Goal: Navigation & Orientation: Understand site structure

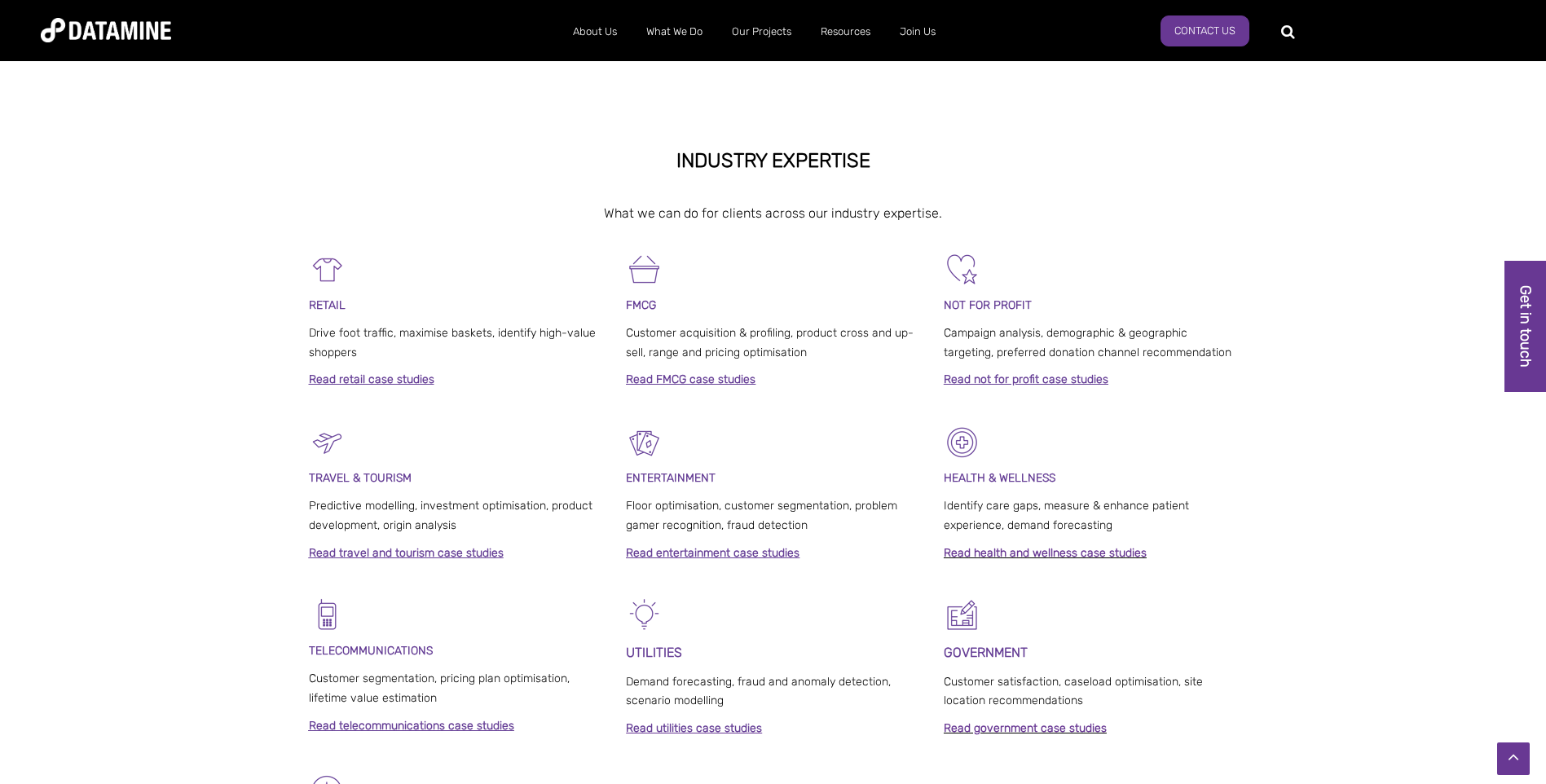
scroll to position [733, 0]
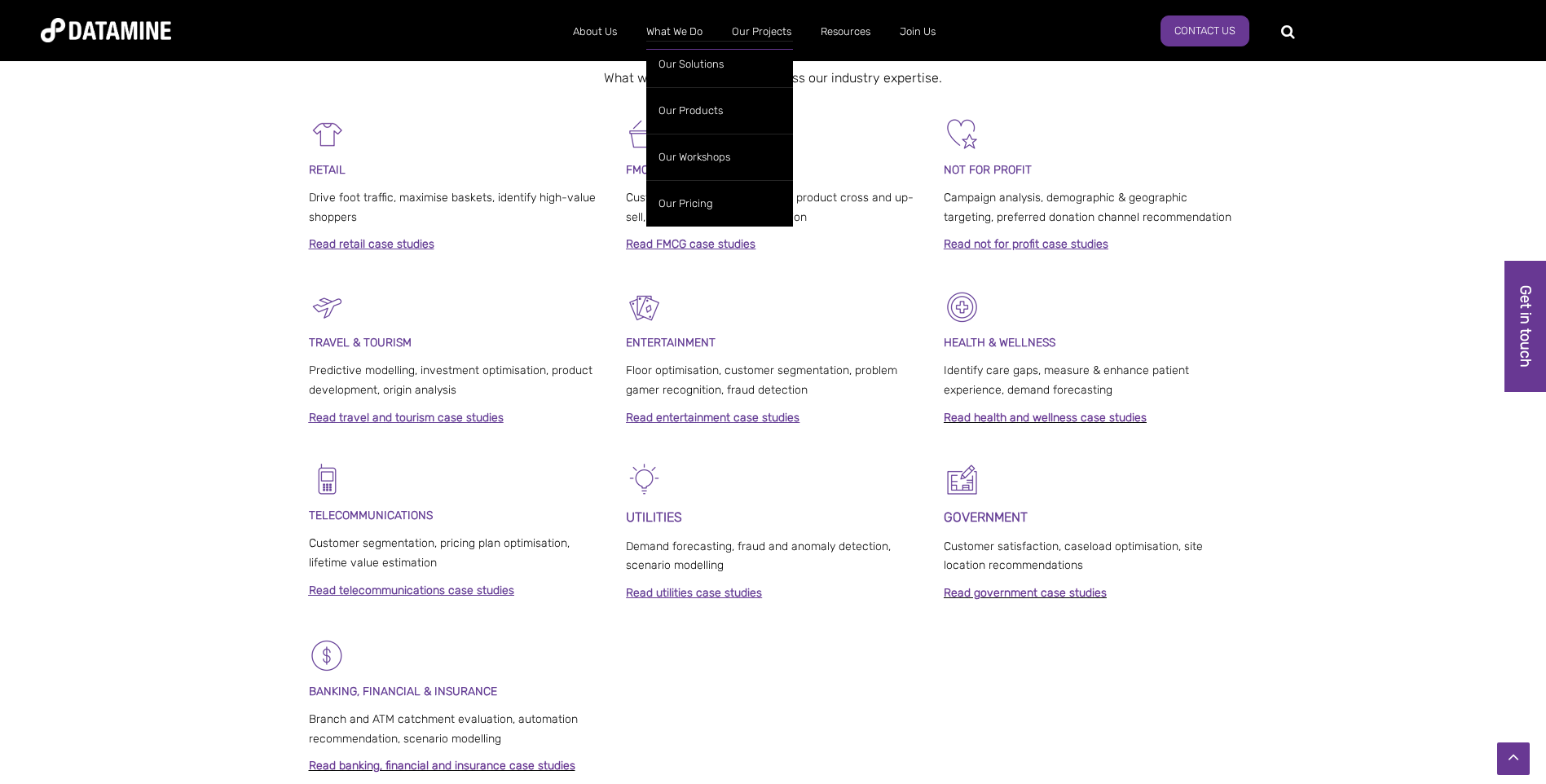
click at [695, 31] on link "What We Do" at bounding box center [674, 32] width 86 height 43
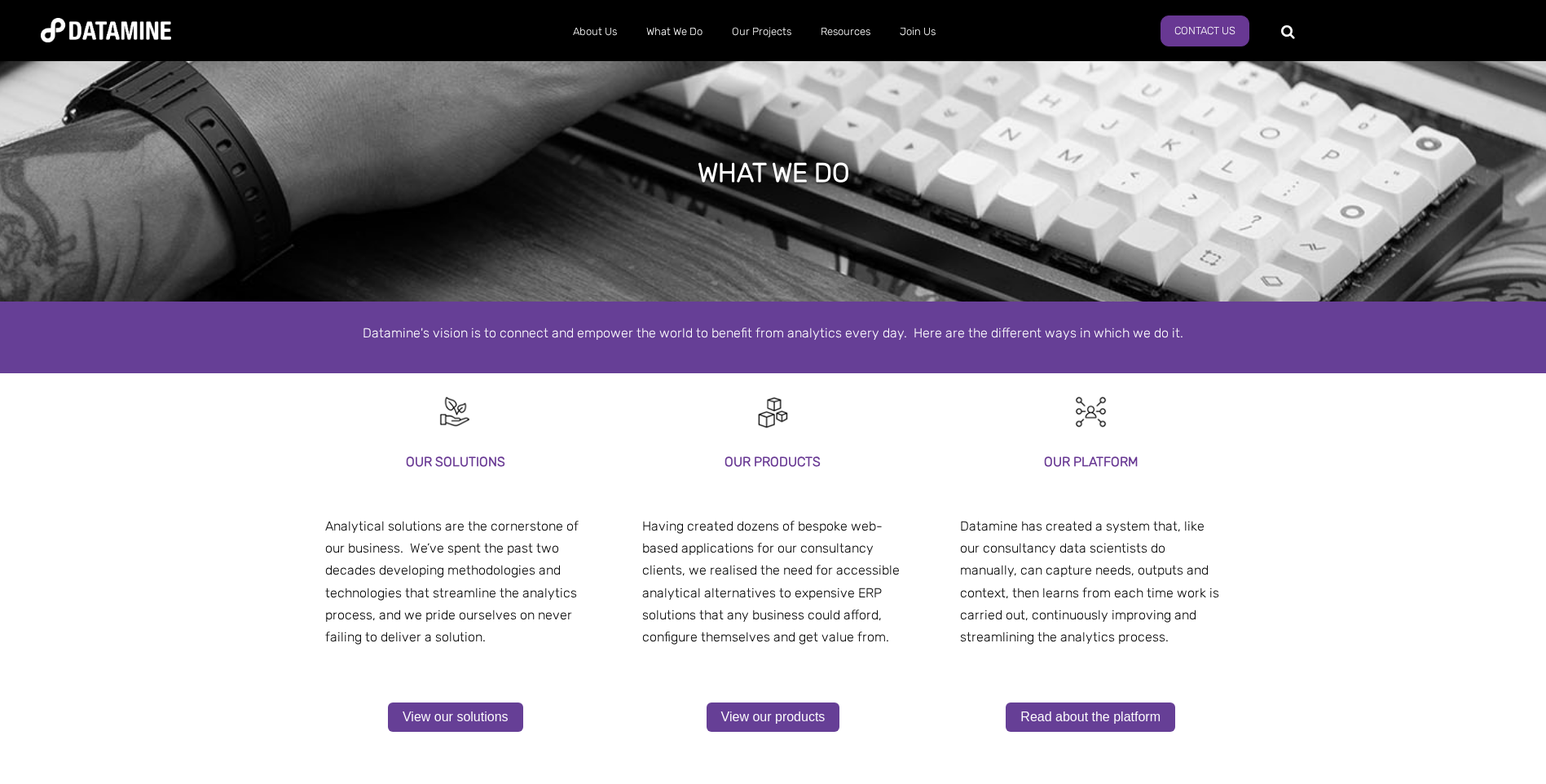
click at [699, 153] on link "Our Workshops" at bounding box center [719, 157] width 147 height 47
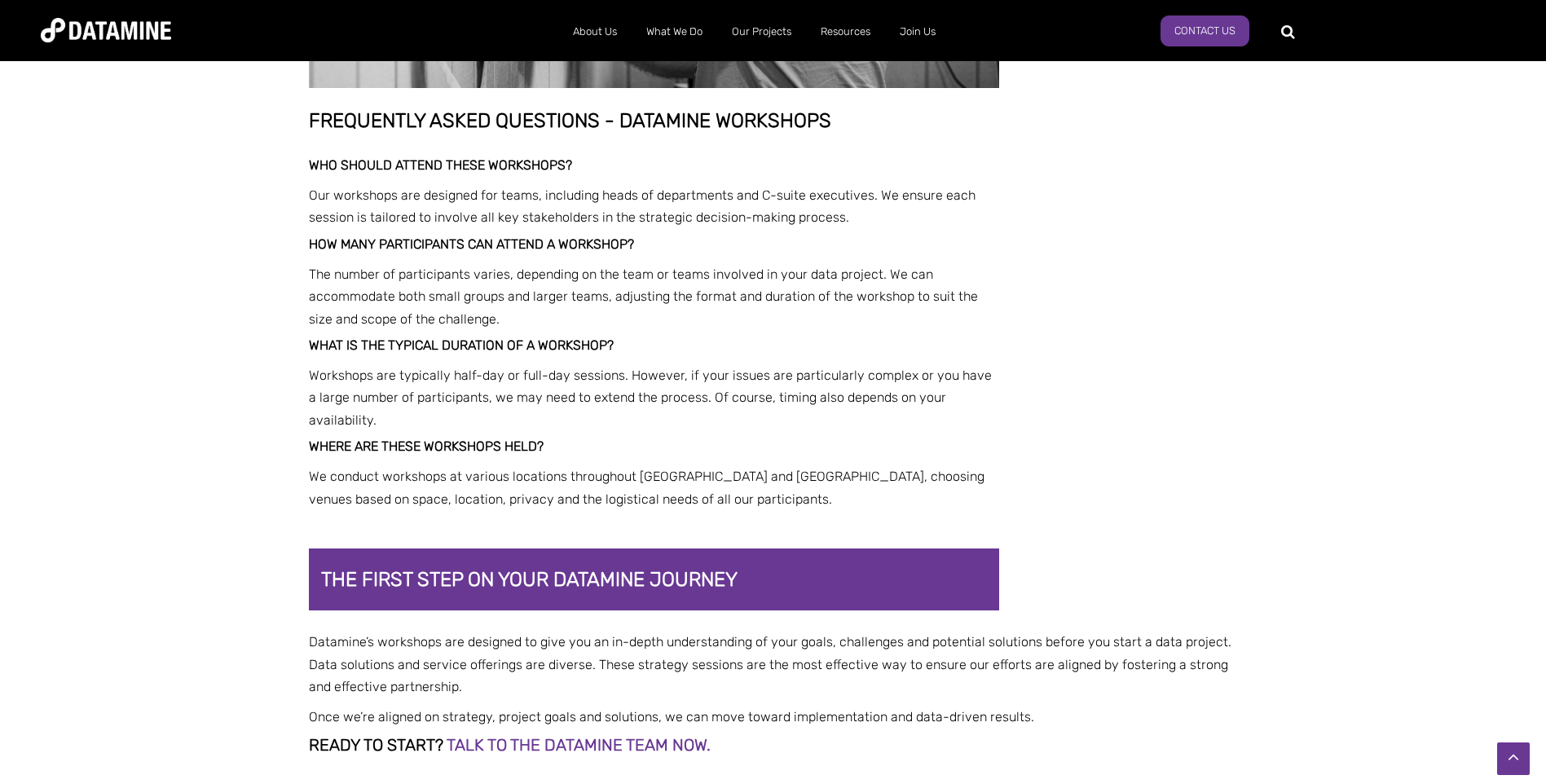
scroll to position [3341, 0]
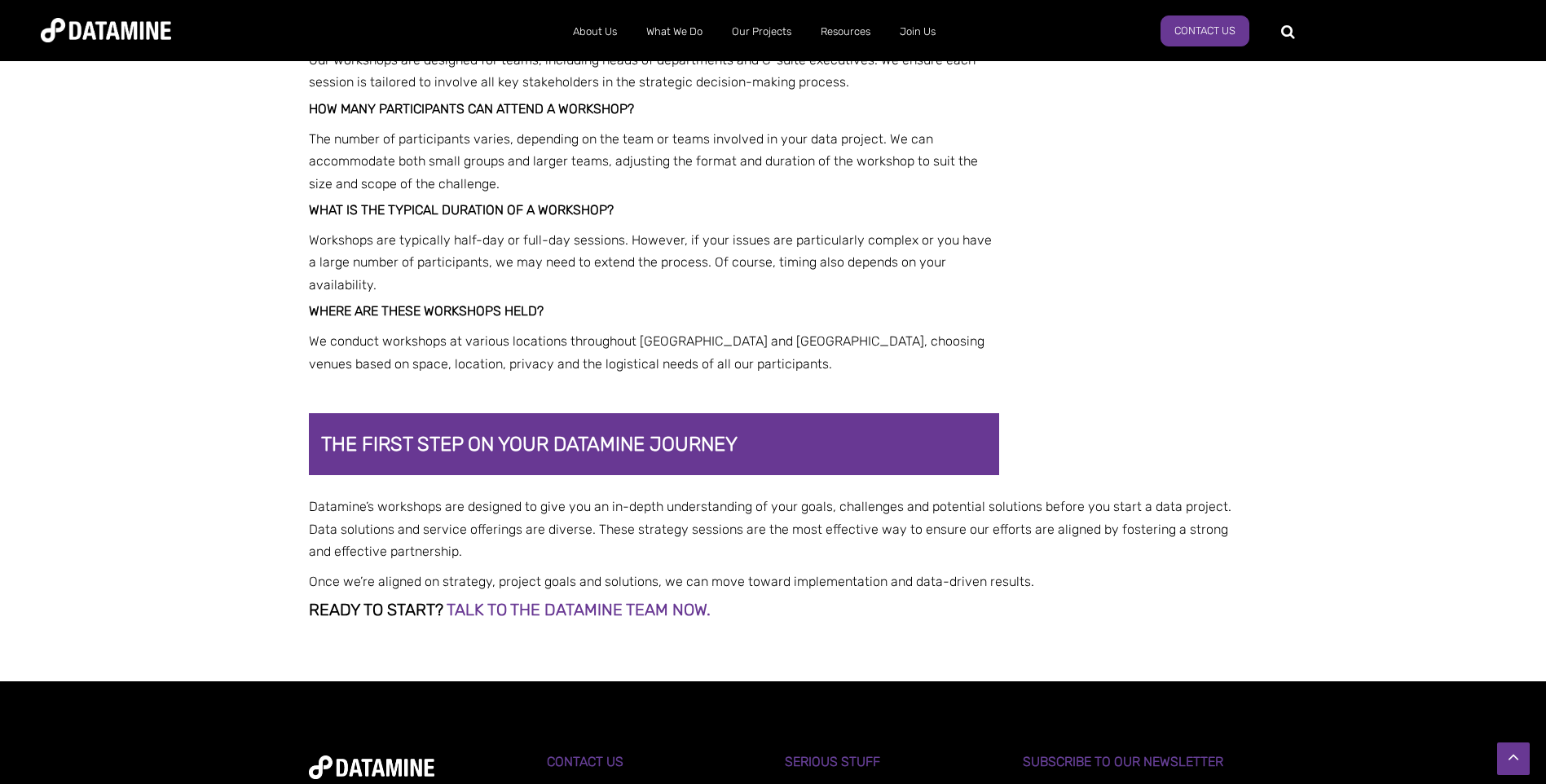
click at [614, 63] on link "The Datamine Story" at bounding box center [646, 64] width 147 height 47
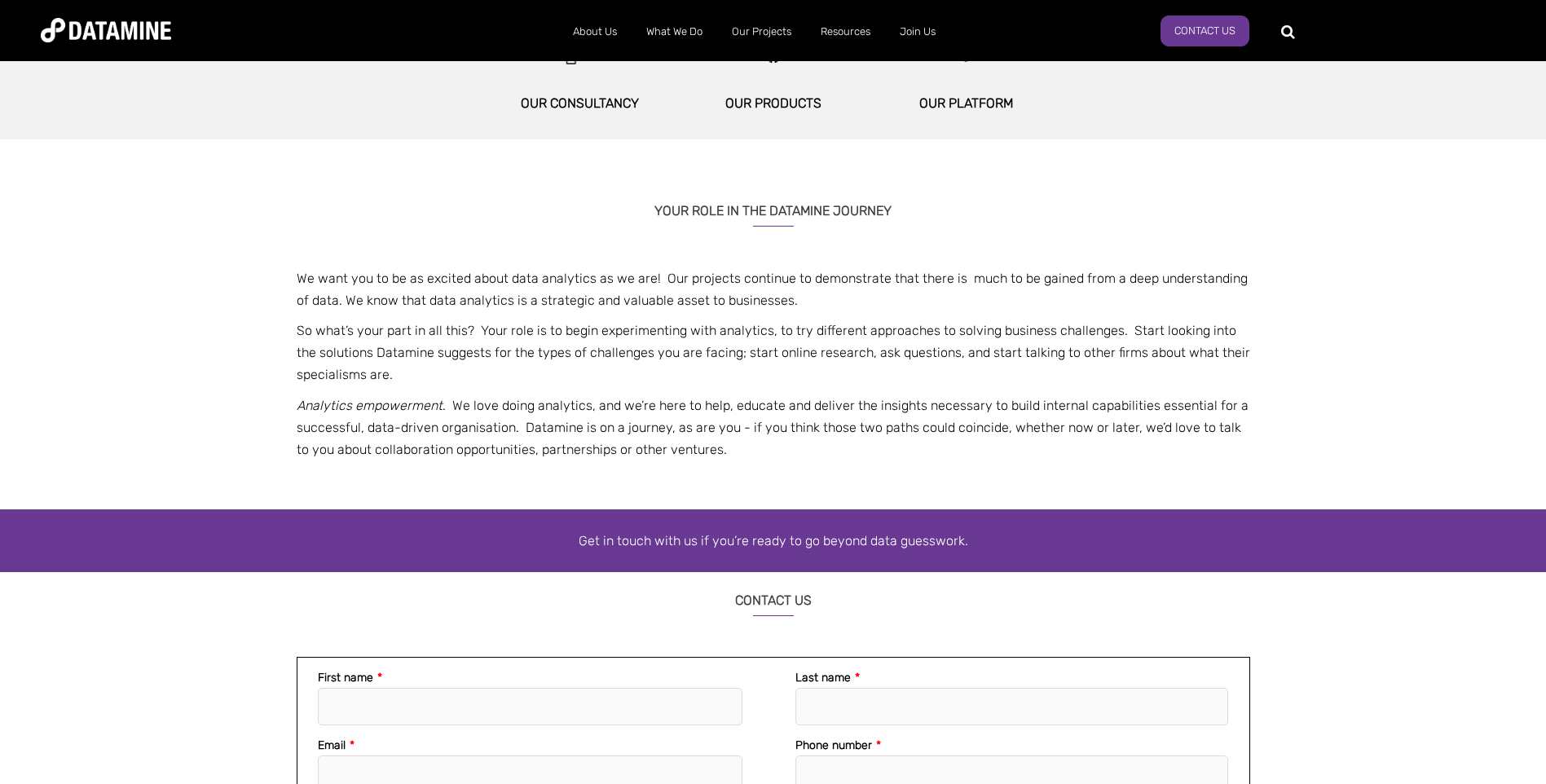
scroll to position [977, 0]
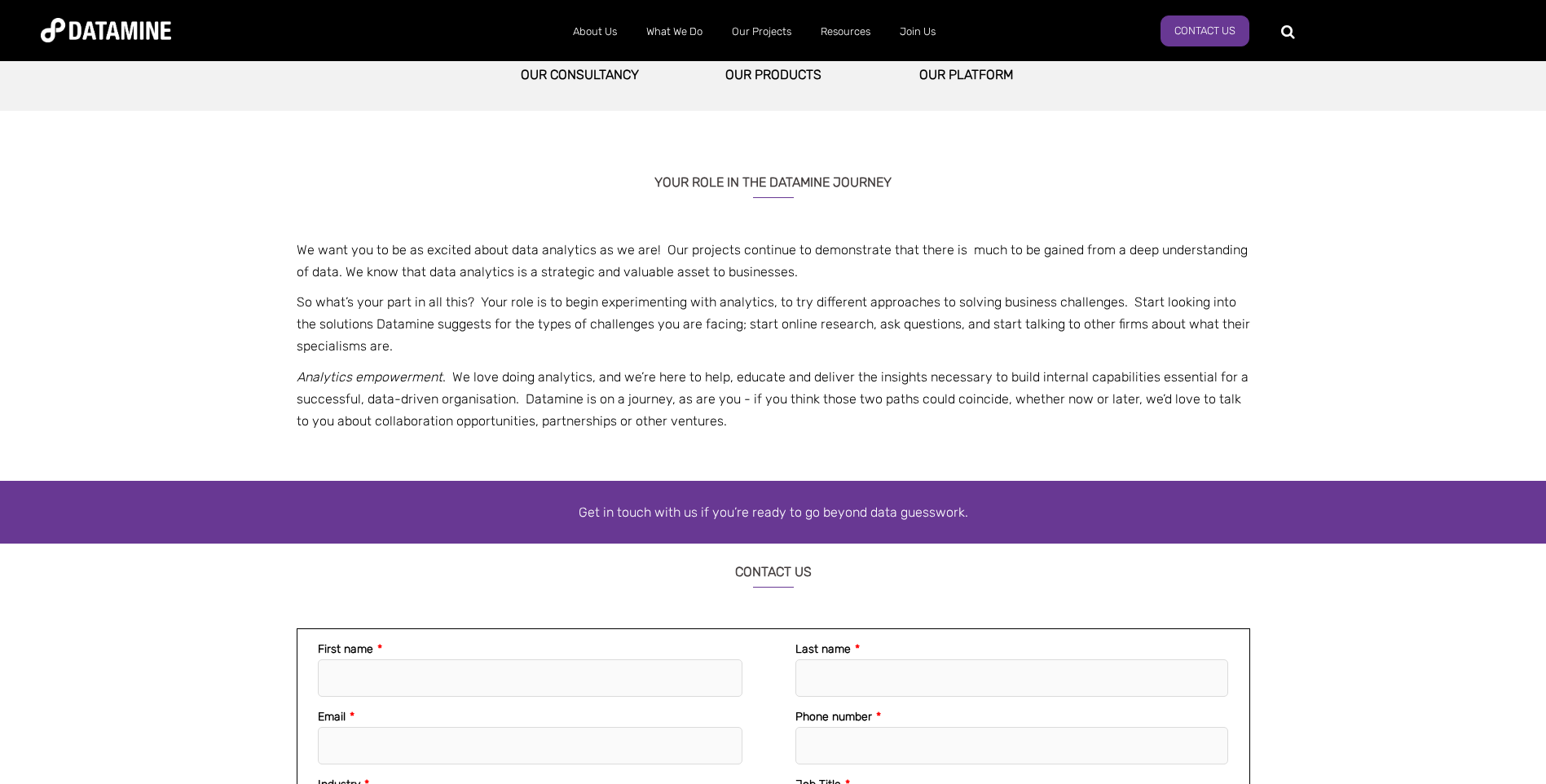
click at [619, 113] on link "Our People" at bounding box center [646, 111] width 147 height 47
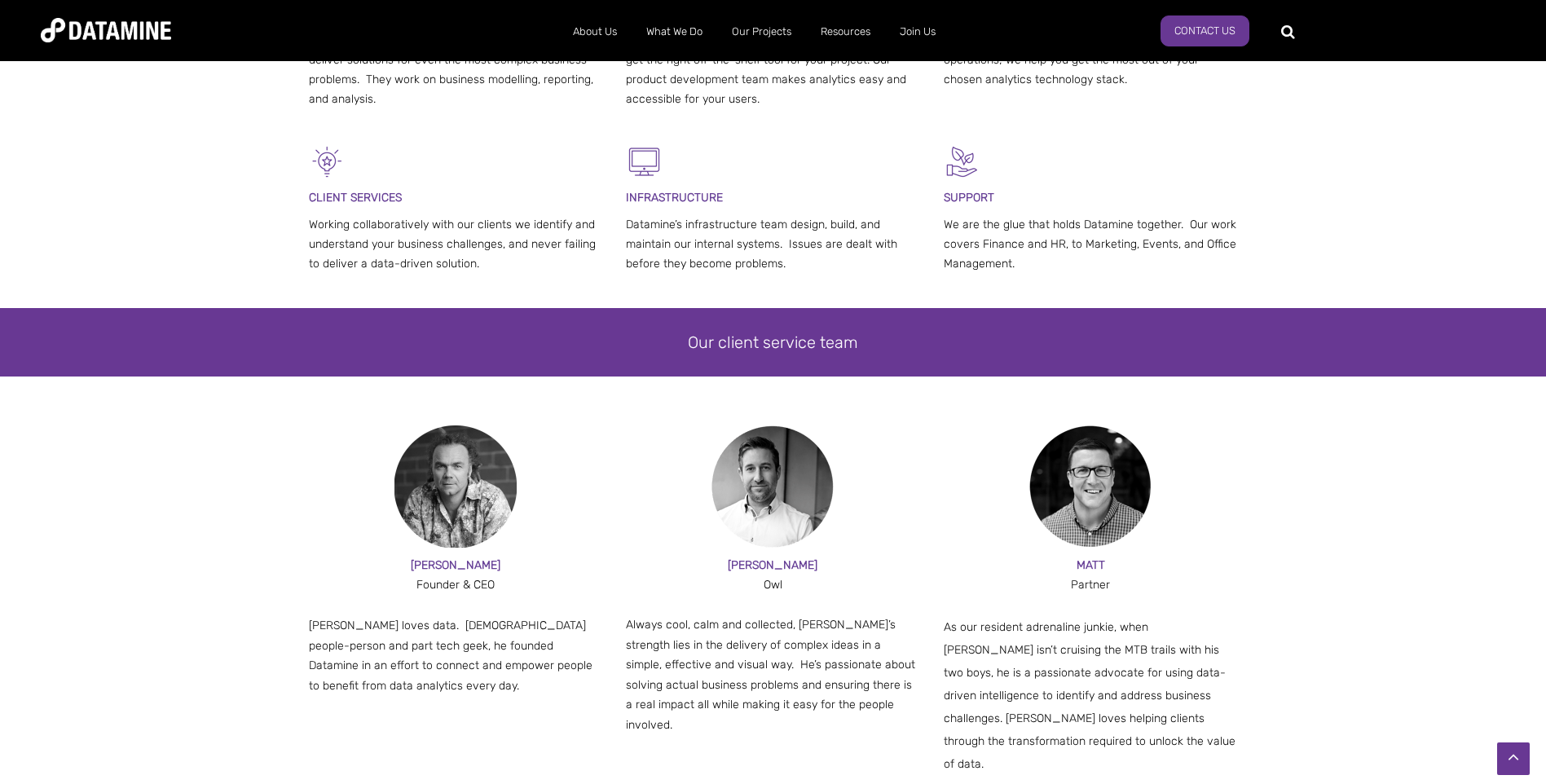
scroll to position [733, 0]
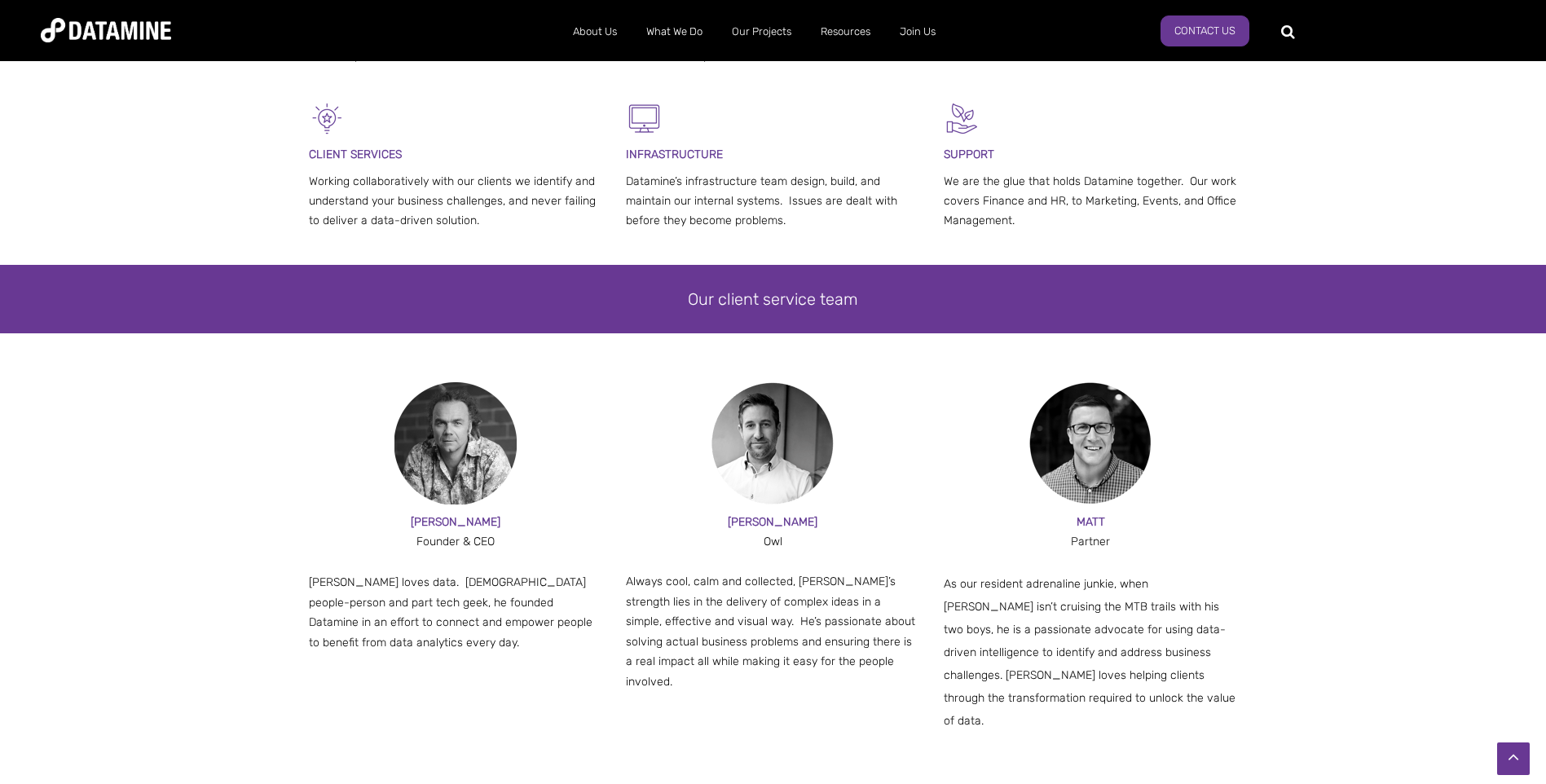
click at [608, 70] on link "The Datamine Story" at bounding box center [646, 64] width 147 height 47
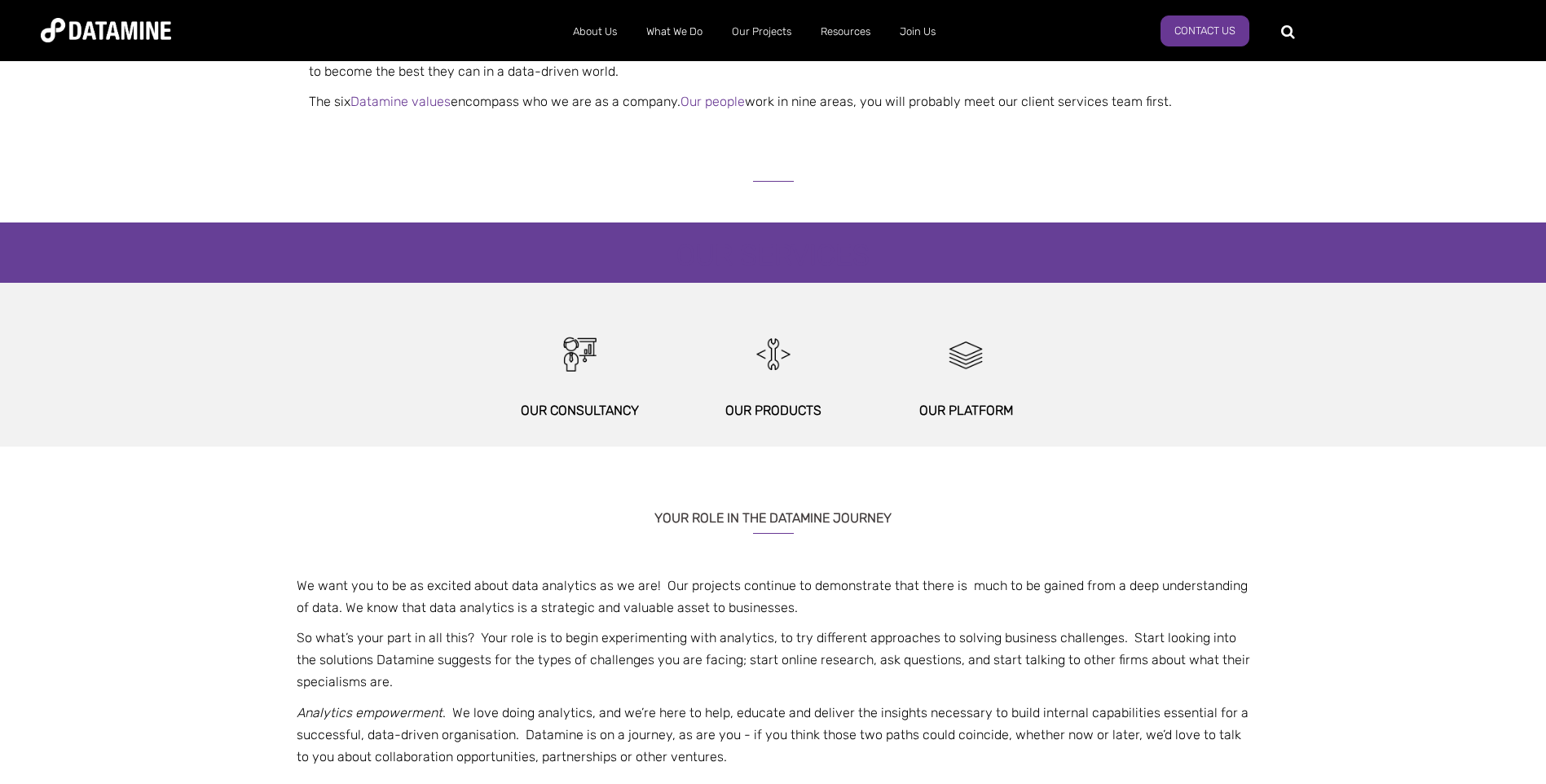
scroll to position [407, 0]
